Goal: Use online tool/utility: Utilize a website feature to perform a specific function

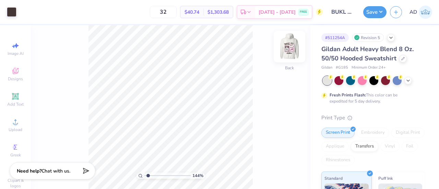
click at [288, 46] on img at bounding box center [289, 46] width 27 height 27
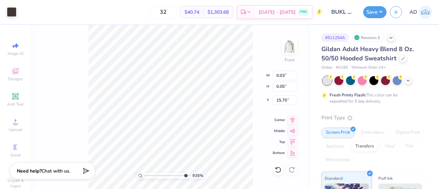
type input "9.3541769699824"
type input "16.77"
type input "9.3541769699824"
type input "15.70"
type input "9.3541769699824"
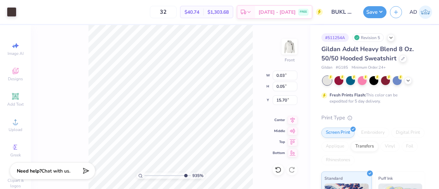
type input "15.88"
type input "6.96811063266806"
type input "17.30"
type input "6.96811063266806"
type input "13.17"
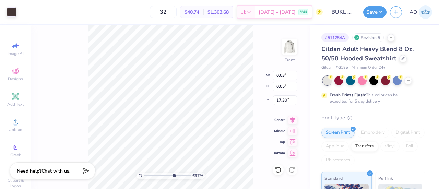
type input "14.56"
type input "6.49"
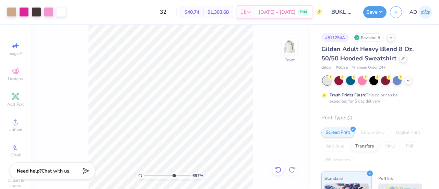
click at [277, 168] on icon at bounding box center [278, 169] width 7 height 7
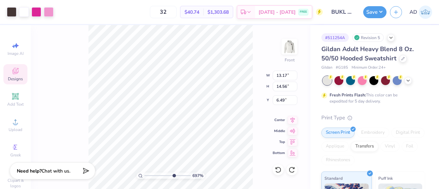
type input "6.96811063266806"
type input "0.03"
type input "0.05"
type input "17.30"
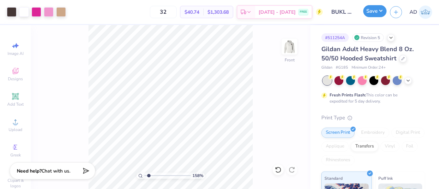
click at [372, 10] on button "Save" at bounding box center [374, 11] width 23 height 12
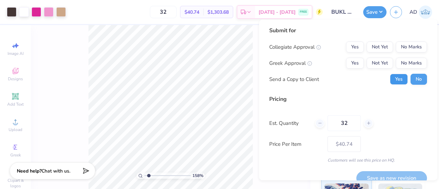
click at [396, 78] on button "Yes" at bounding box center [399, 79] width 18 height 11
type input "1.58018615940826"
click at [404, 43] on button "No Marks" at bounding box center [411, 46] width 31 height 11
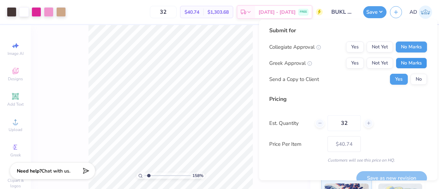
click at [399, 61] on button "No Marks" at bounding box center [411, 63] width 31 height 11
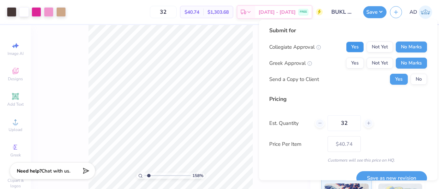
click at [346, 46] on button "Yes" at bounding box center [355, 46] width 18 height 11
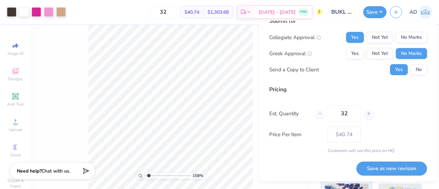
scroll to position [11, 0]
click at [375, 170] on button "Save as new revision" at bounding box center [391, 168] width 71 height 14
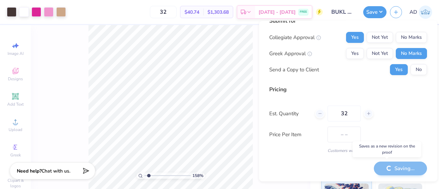
type input "$40.74"
type input "1.57599105378751"
